Goal: Transaction & Acquisition: Purchase product/service

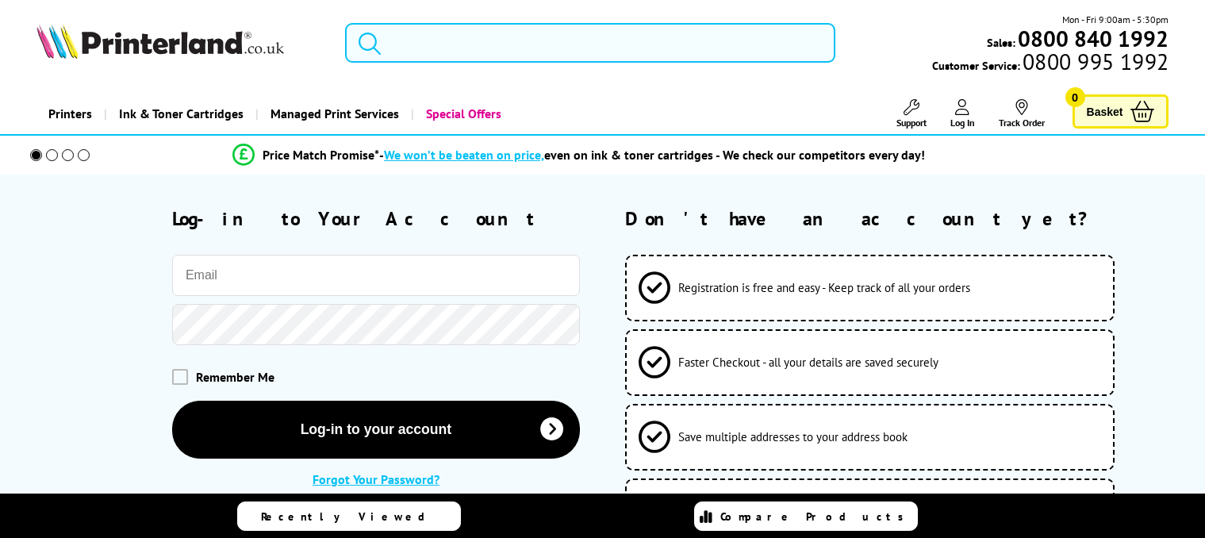
type input "[EMAIL_ADDRESS][DOMAIN_NAME]"
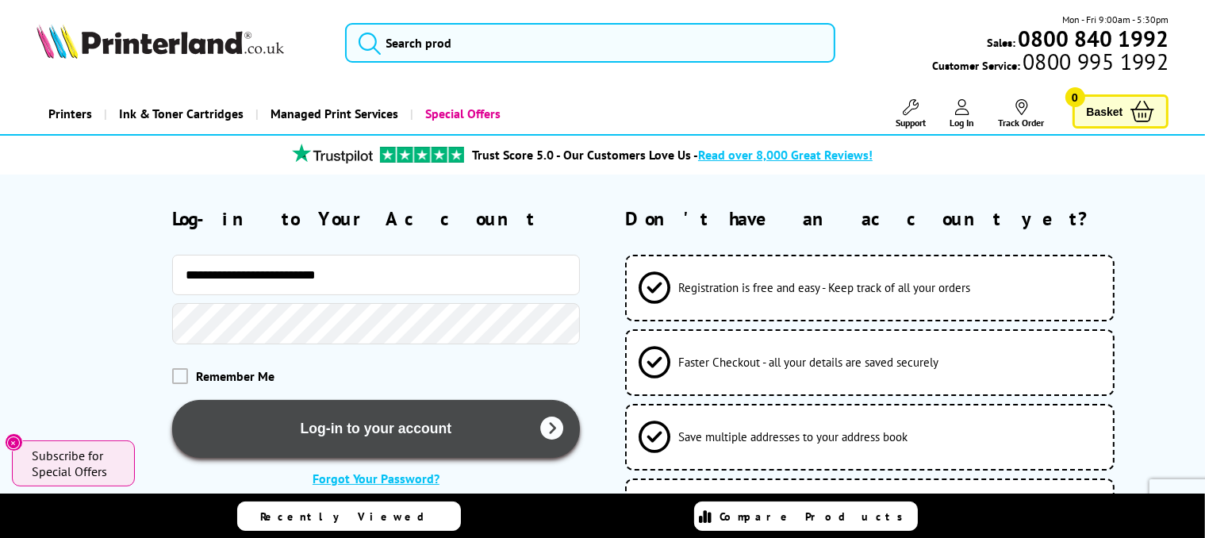
drag, startPoint x: 356, startPoint y: 426, endPoint x: 345, endPoint y: 414, distance: 16.3
click at [356, 426] on button "Log-in to your account" at bounding box center [376, 429] width 408 height 58
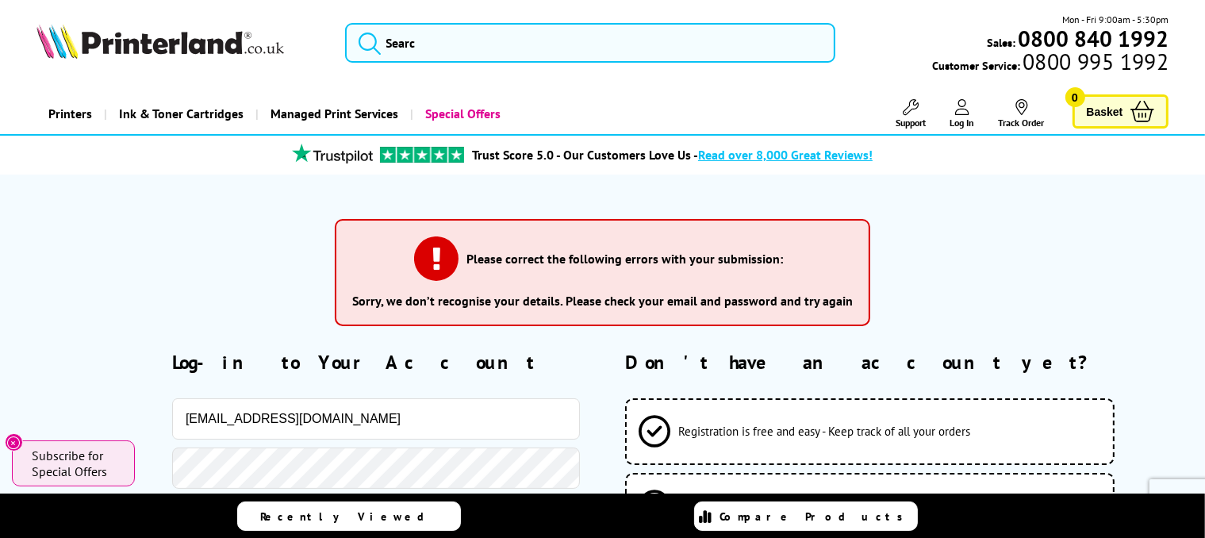
scroll to position [238, 0]
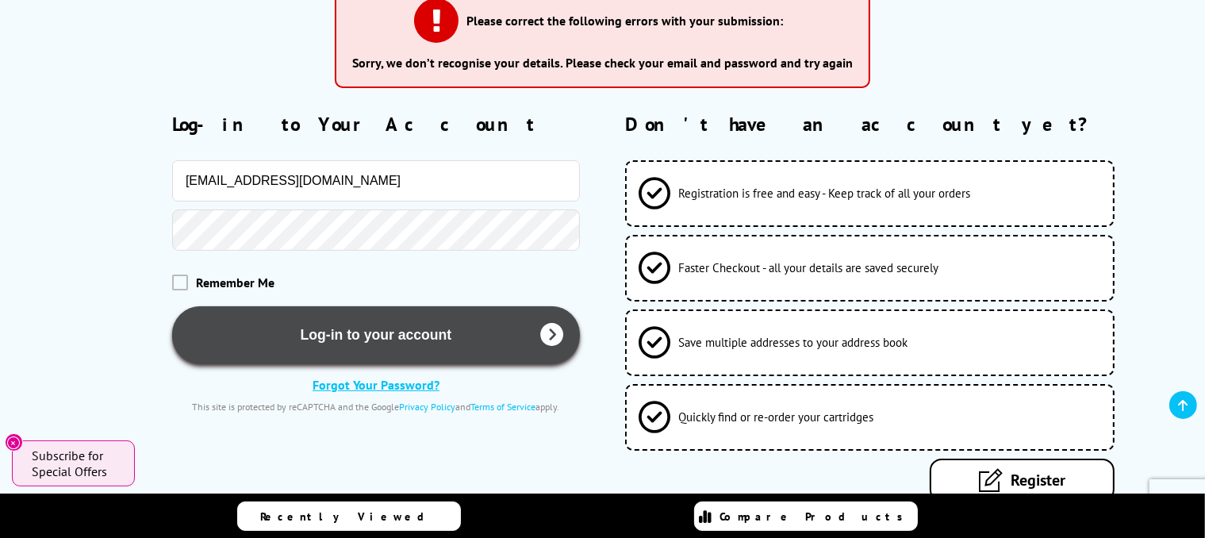
click at [294, 333] on button "Log-in to your account" at bounding box center [376, 335] width 408 height 58
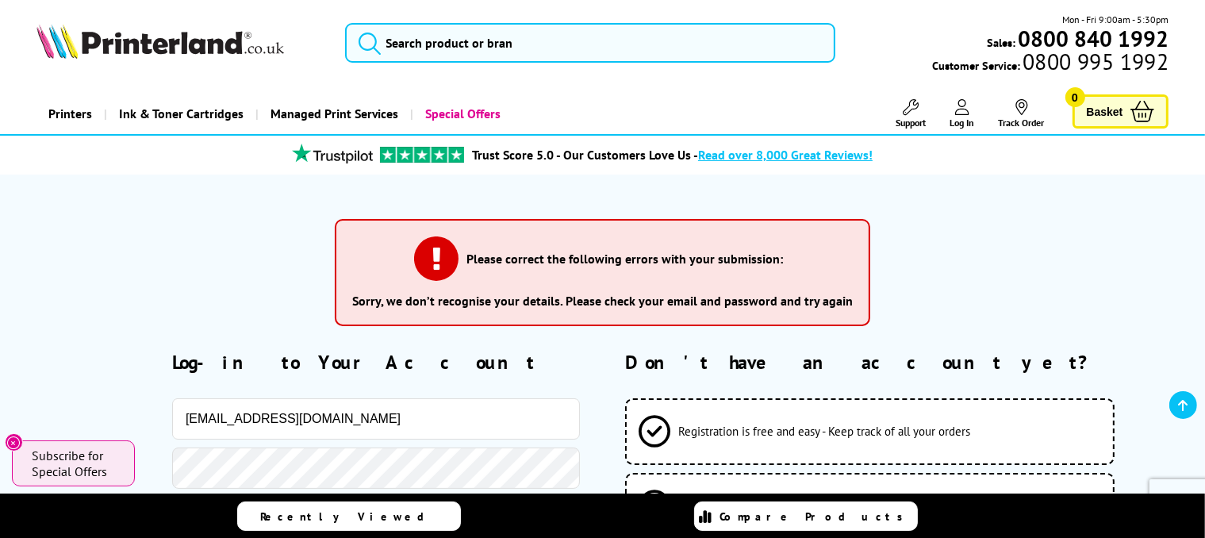
scroll to position [397, 0]
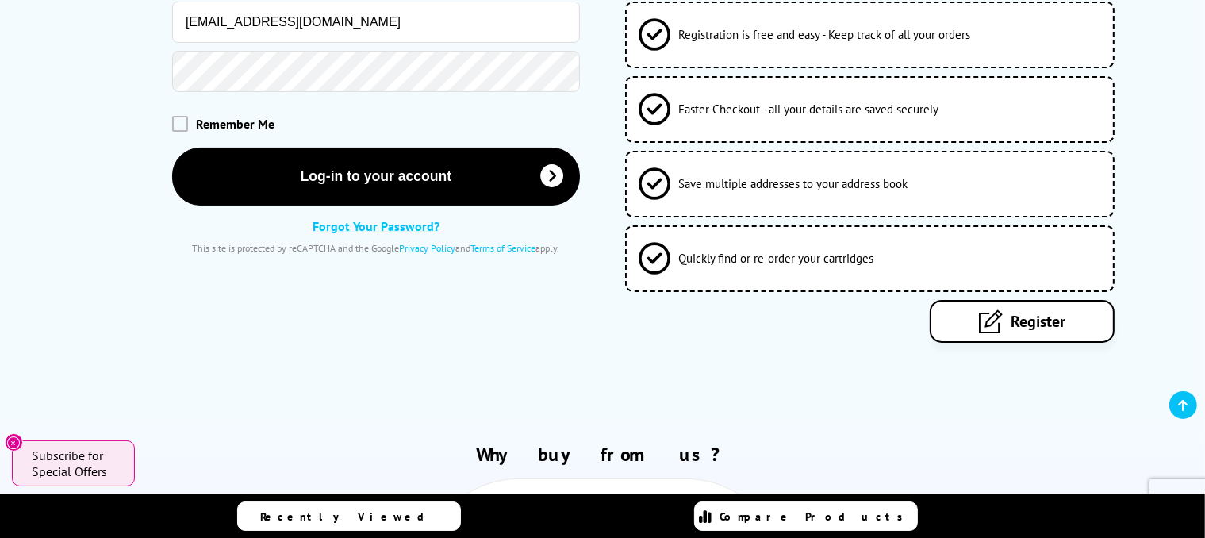
click at [350, 228] on link "Forgot Your Password?" at bounding box center [376, 226] width 127 height 16
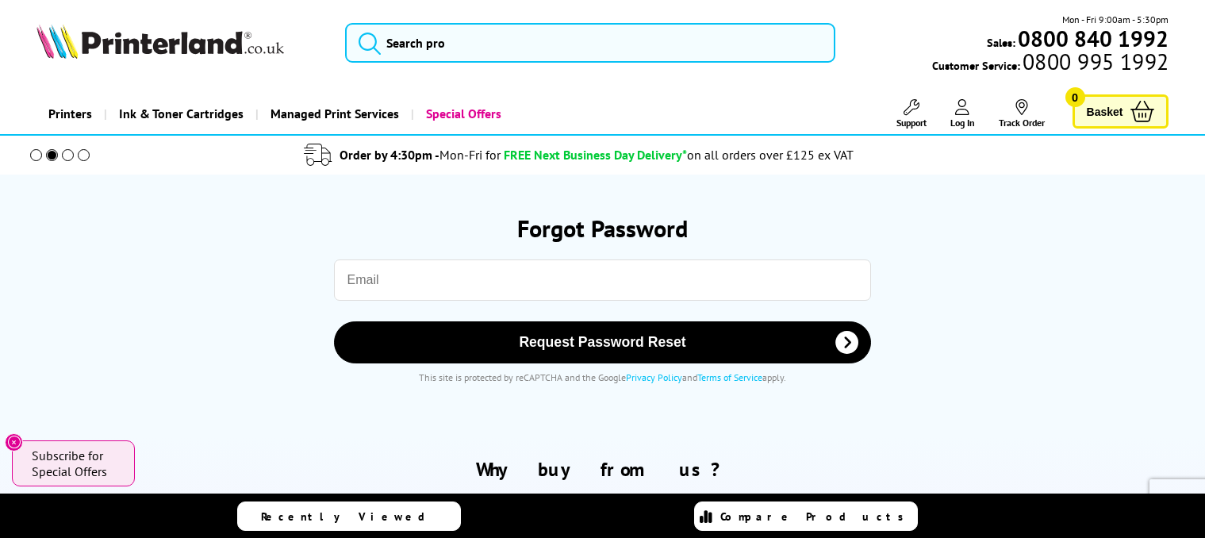
click at [450, 277] on input "email" at bounding box center [603, 279] width 538 height 41
type input "[EMAIL_ADDRESS][DOMAIN_NAME]"
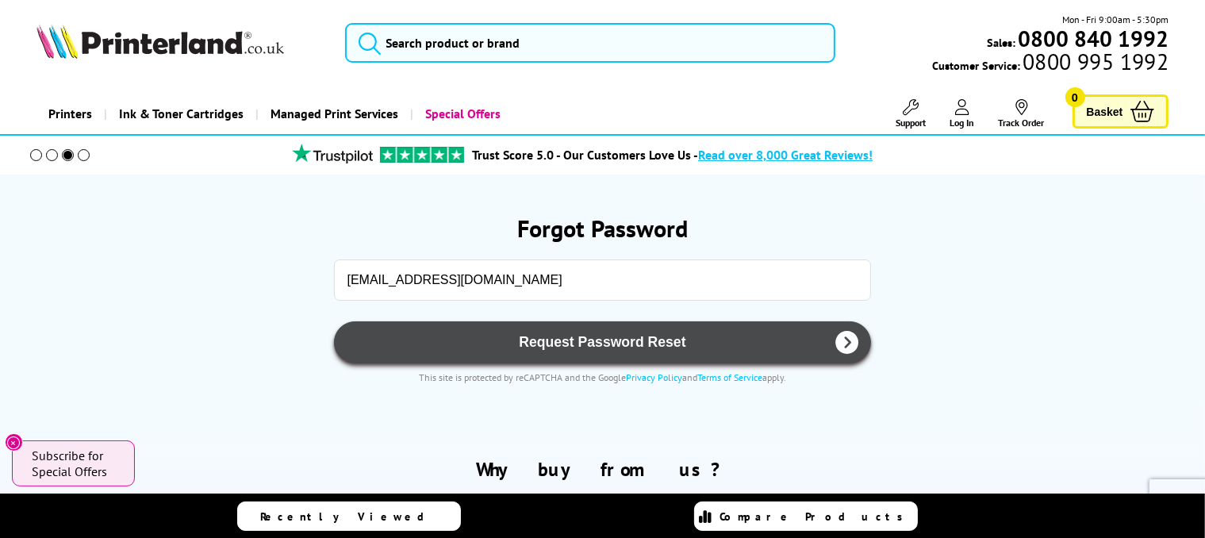
click at [549, 341] on span "Request Password Reset" at bounding box center [603, 342] width 497 height 17
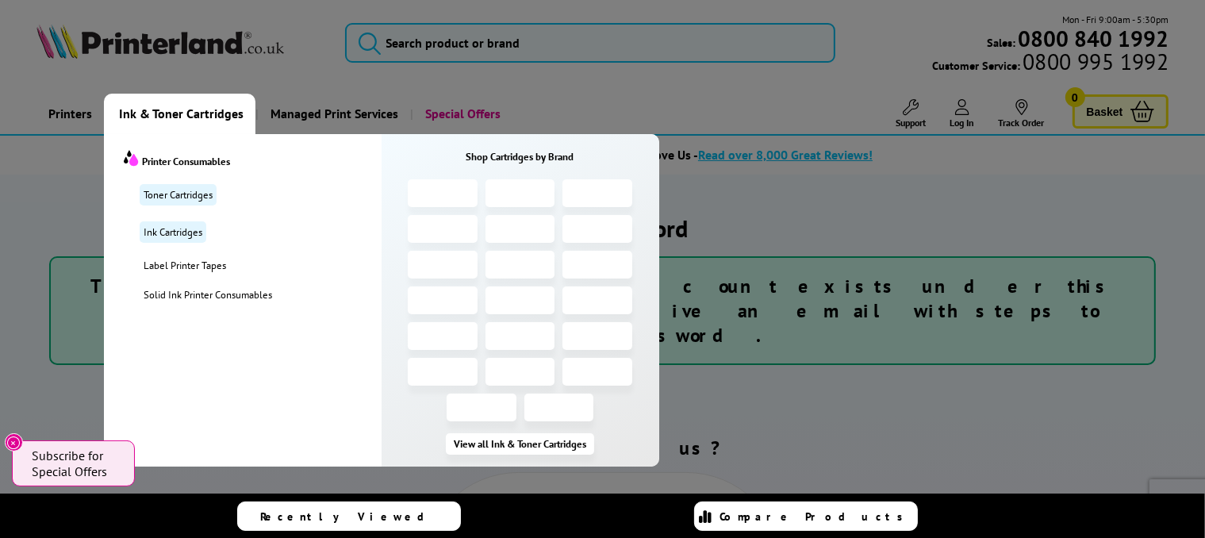
click at [194, 117] on span "Ink & Toner Cartridges" at bounding box center [181, 114] width 125 height 40
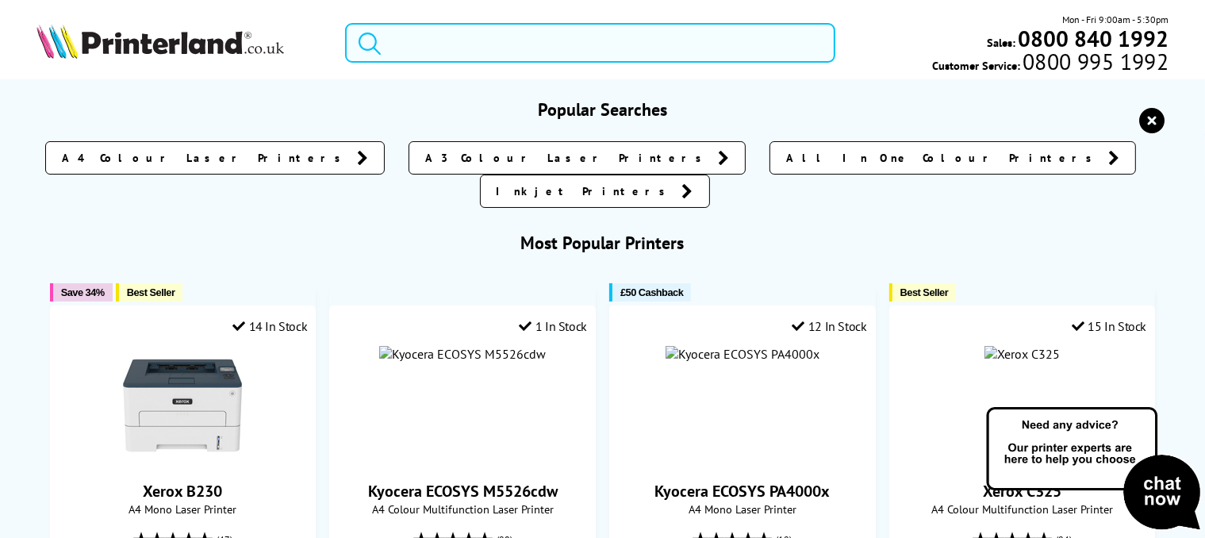
click at [507, 49] on input "search" at bounding box center [590, 43] width 491 height 40
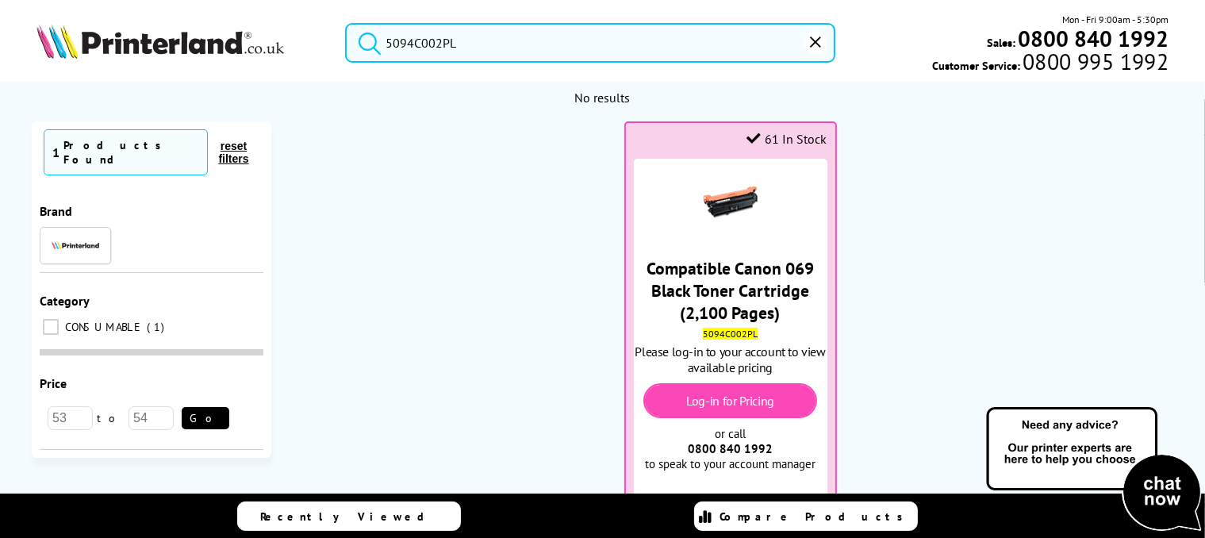
type input "5094C002PL"
click at [346, 23] on button "submit" at bounding box center [366, 40] width 40 height 35
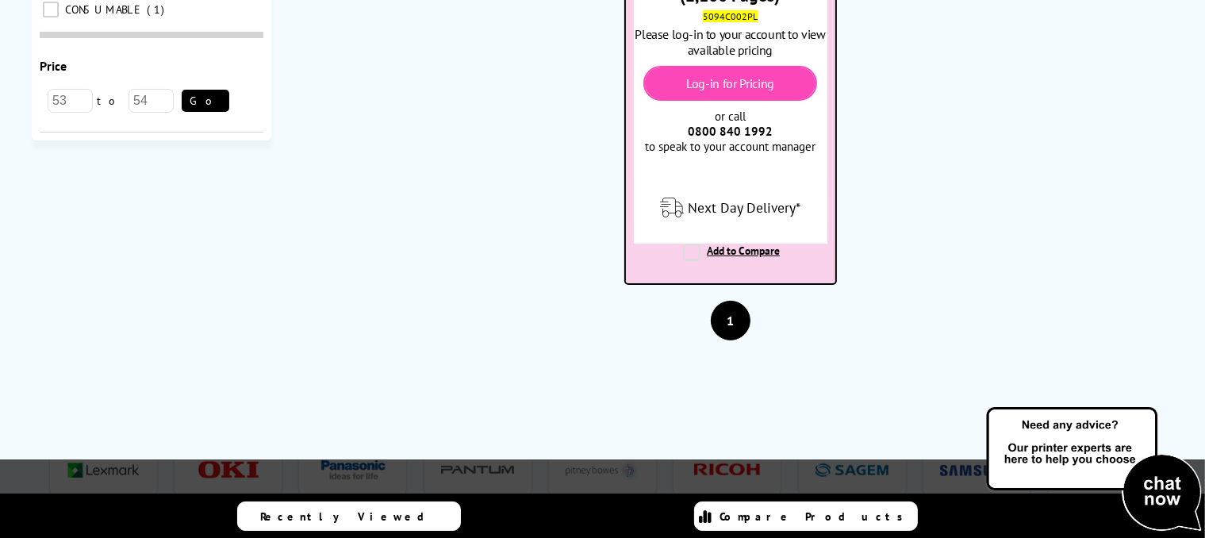
scroll to position [79, 0]
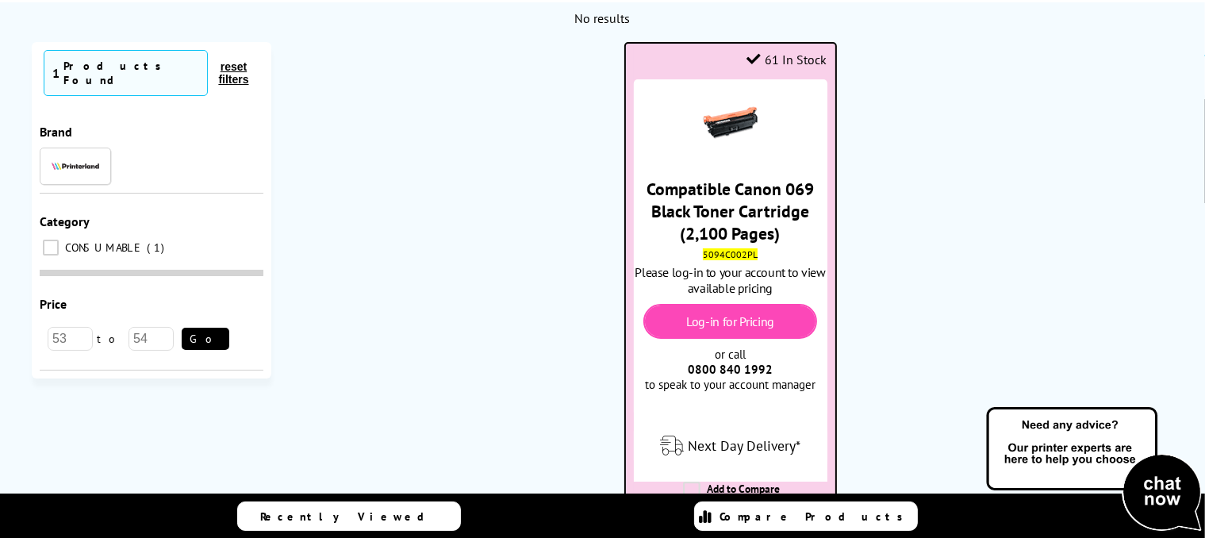
click at [728, 327] on link "Log-in for Pricing" at bounding box center [730, 321] width 88 height 16
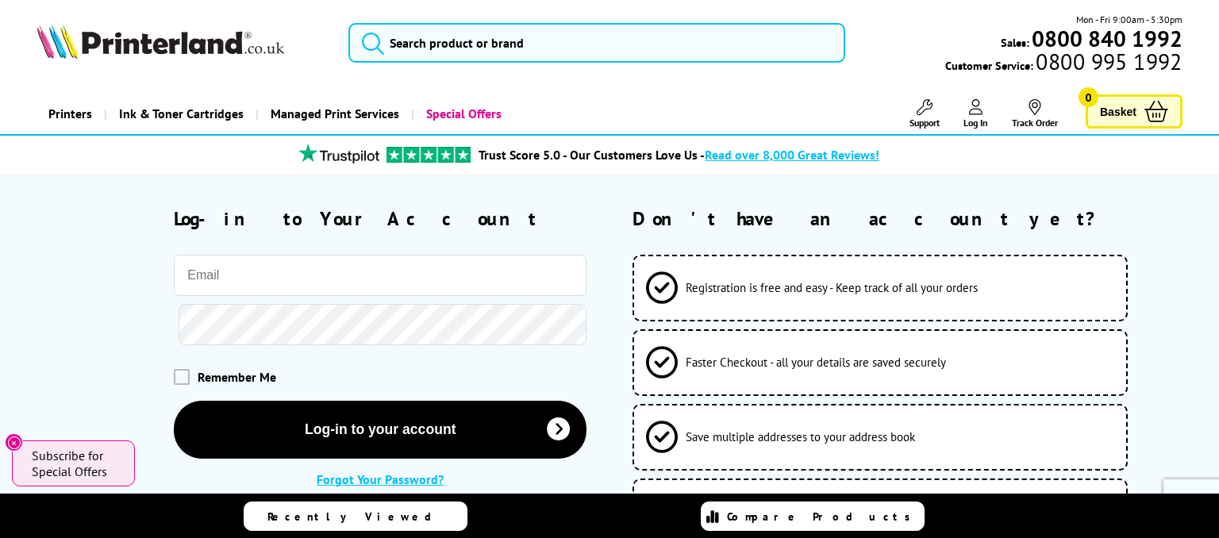
click at [274, 274] on input "email" at bounding box center [380, 275] width 413 height 41
type input "[EMAIL_ADDRESS][DOMAIN_NAME]"
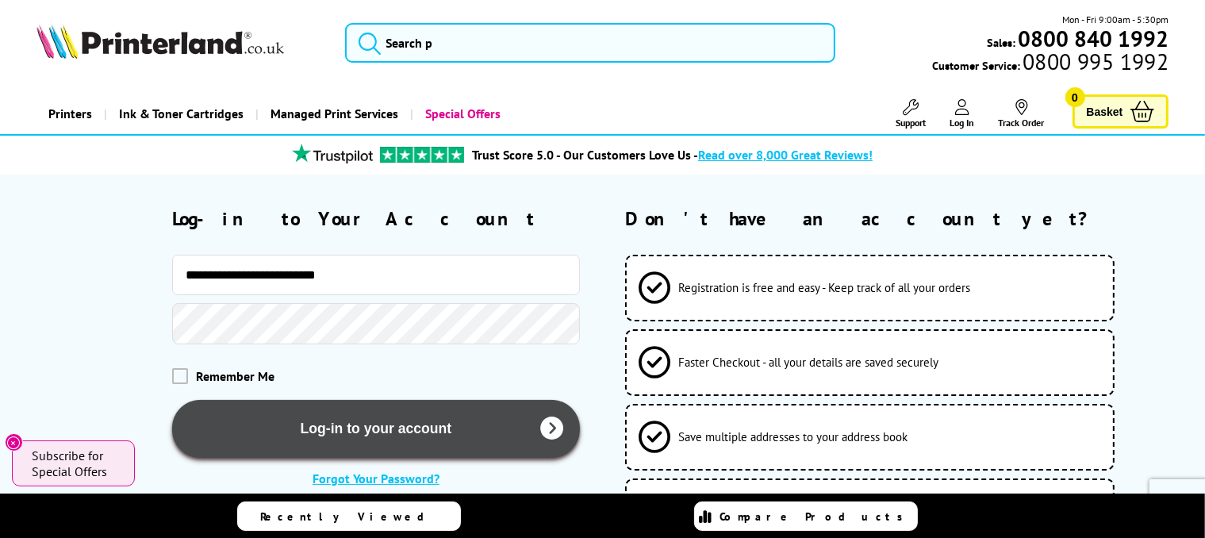
click at [329, 428] on button "Log-in to your account" at bounding box center [376, 429] width 408 height 58
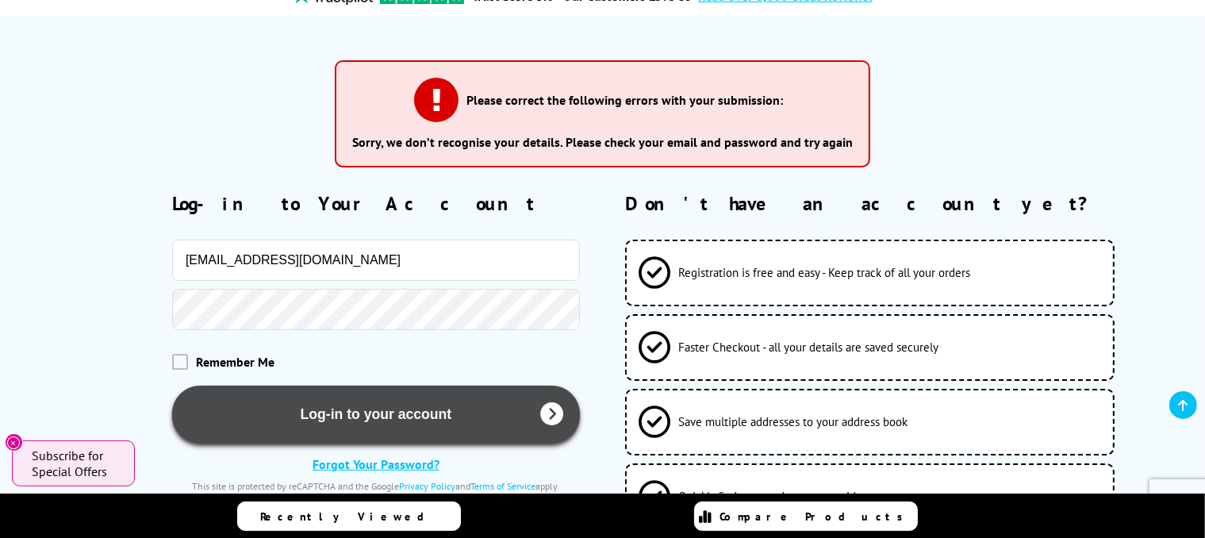
click at [282, 421] on button "Log-in to your account" at bounding box center [376, 415] width 408 height 58
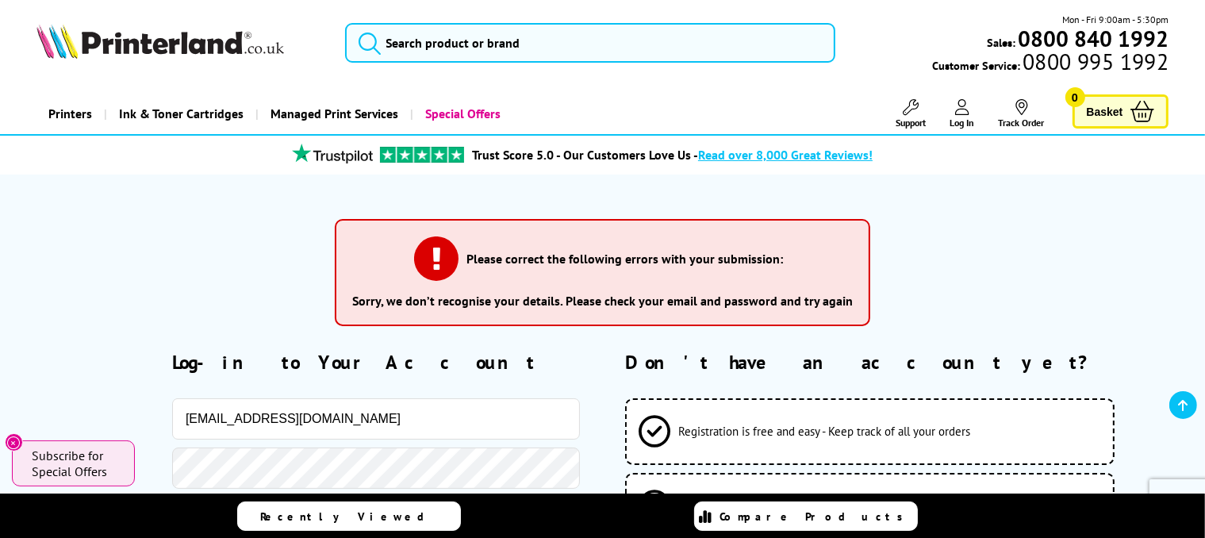
scroll to position [471, 0]
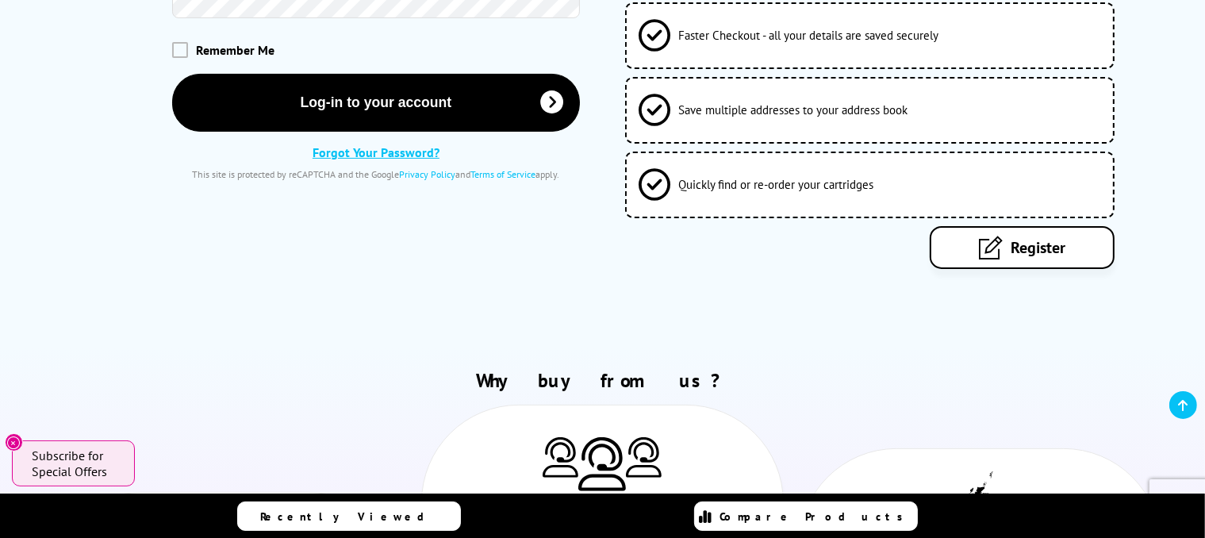
click at [376, 284] on div "Please correct the following errors with your submission: Sorry, we don’t recog…" at bounding box center [602, 26] width 1205 height 644
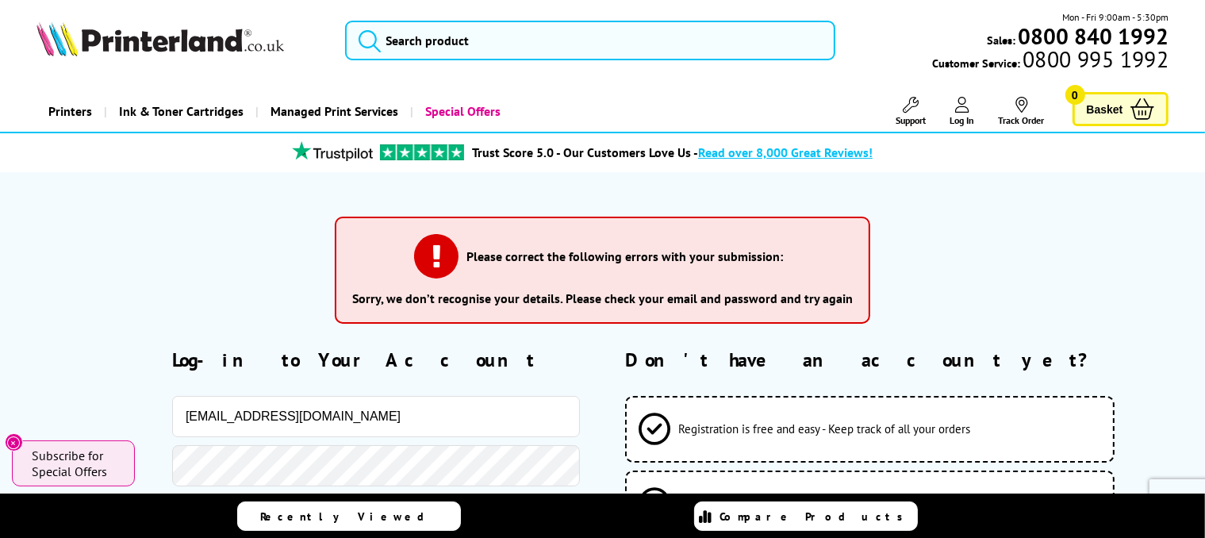
scroll to position [0, 0]
